Goal: Task Accomplishment & Management: Use online tool/utility

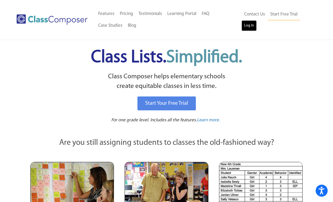
click at [247, 26] on link "Log In" at bounding box center [248, 25] width 15 height 11
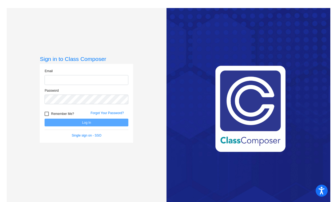
type input "[EMAIL_ADDRESS][DOMAIN_NAME]"
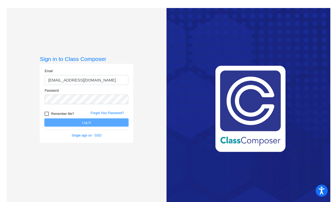
click at [84, 122] on button "Log In" at bounding box center [87, 122] width 84 height 8
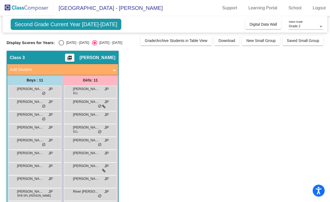
click at [62, 43] on div "Select an option" at bounding box center [61, 42] width 5 height 5
click at [61, 45] on input "[DATE] - [DATE]" at bounding box center [61, 45] width 0 height 0
radio input "true"
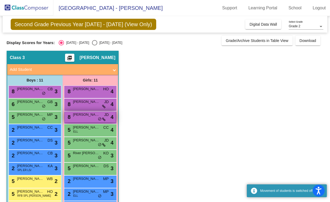
click at [89, 115] on span "Rosalyn Doyle" at bounding box center [86, 114] width 27 height 5
